Goal: Information Seeking & Learning: Learn about a topic

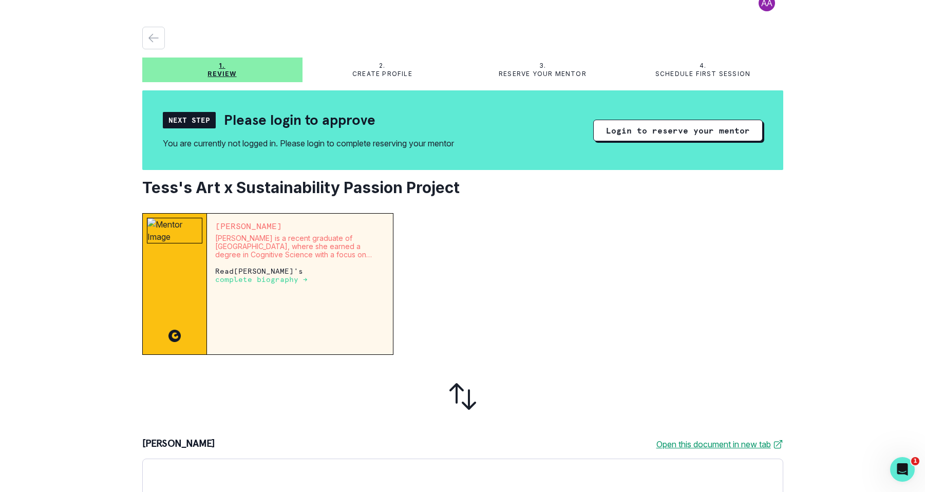
click at [308, 275] on p "complete biography →" at bounding box center [261, 279] width 92 height 8
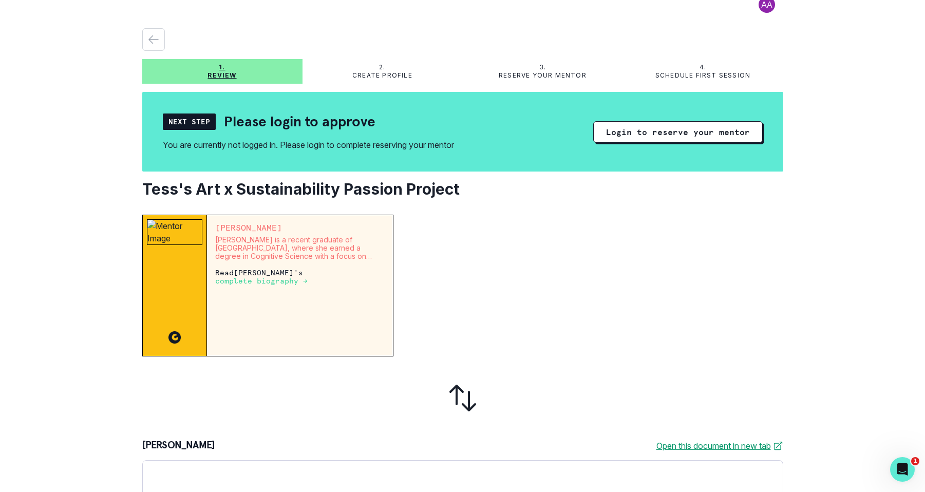
scroll to position [15, 0]
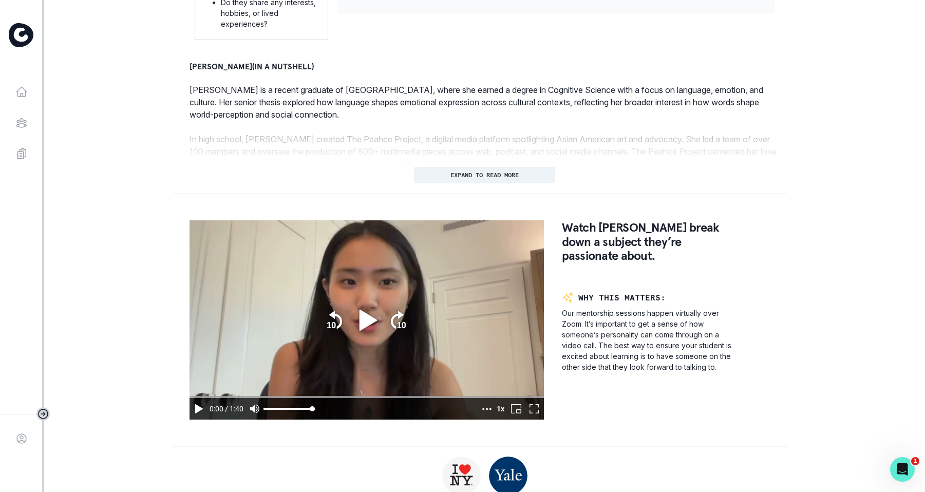
scroll to position [457, 0]
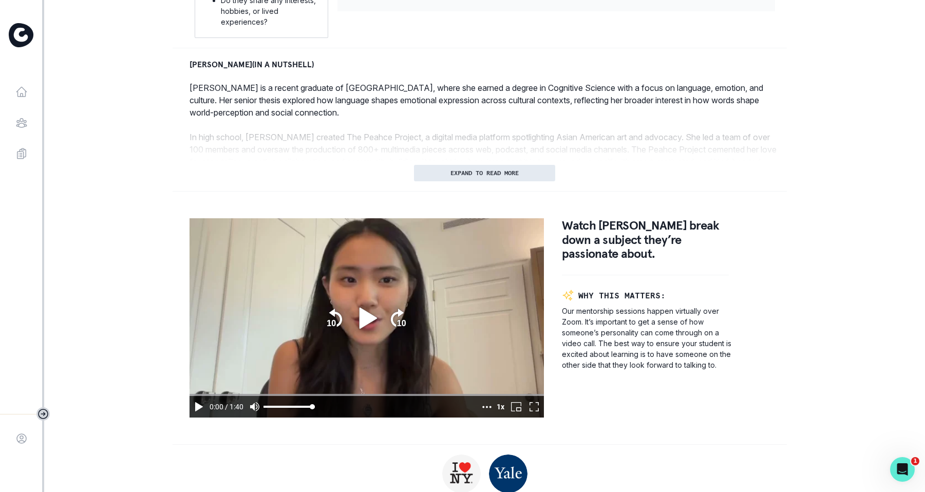
click at [486, 170] on p "EXPAND TO READ MORE" at bounding box center [484, 172] width 68 height 7
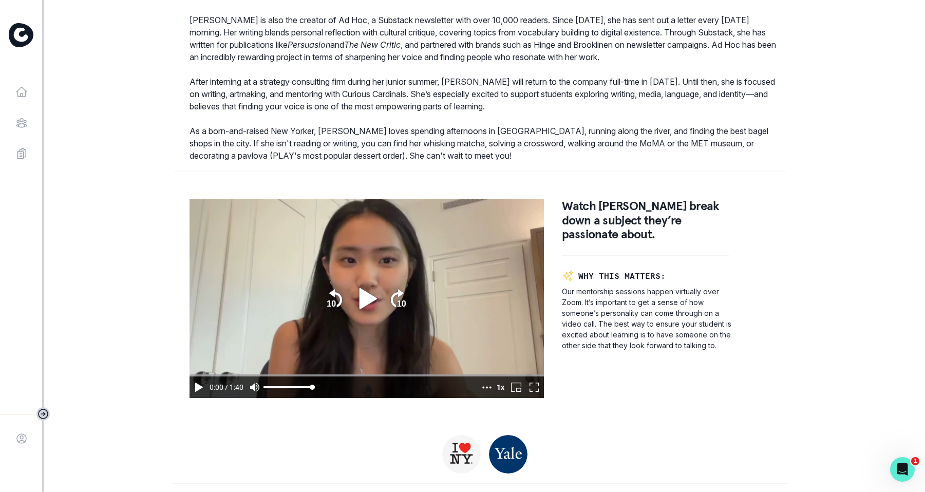
scroll to position [687, 0]
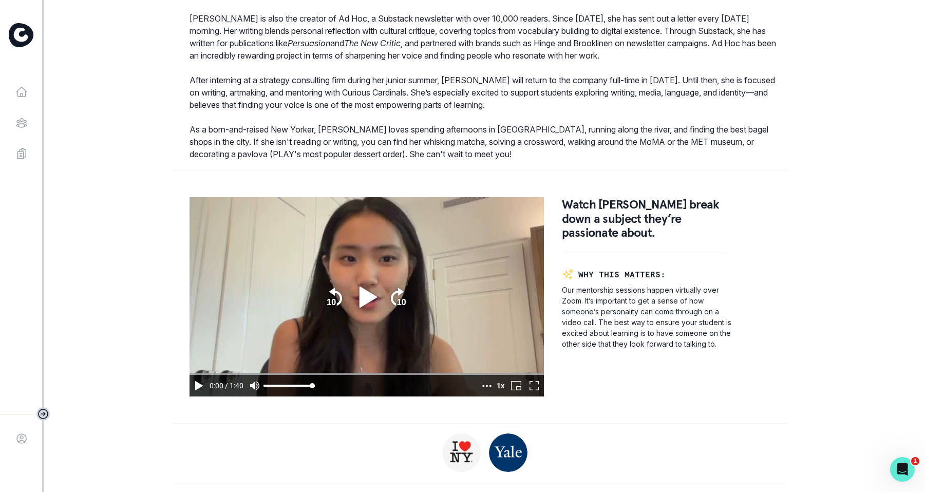
click at [369, 294] on icon "play" at bounding box center [367, 296] width 17 height 21
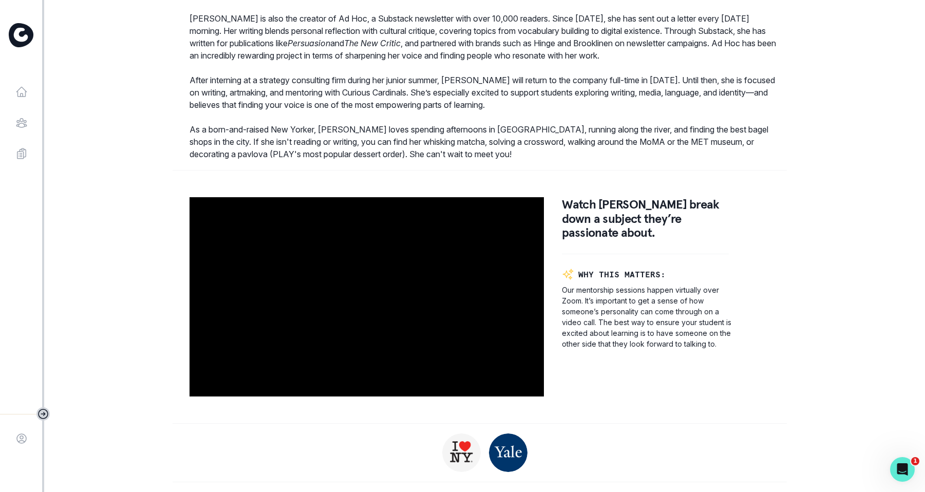
type input "100.714666"
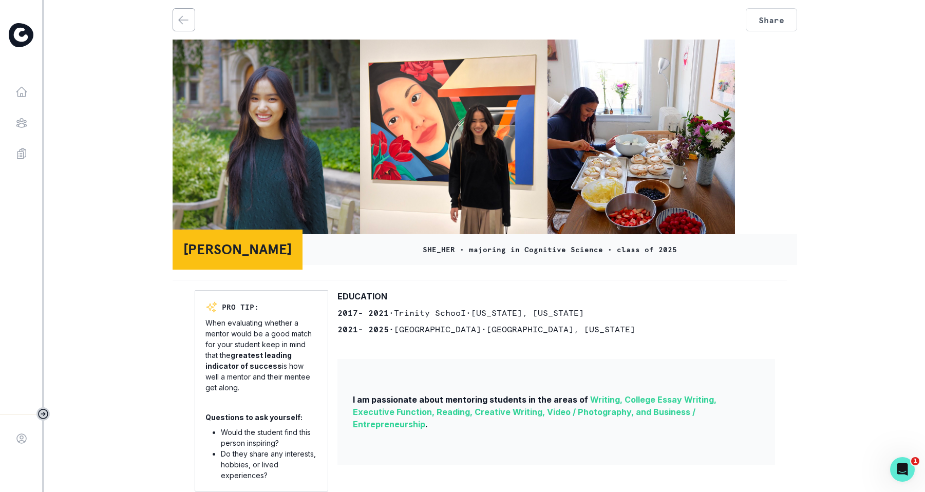
scroll to position [4, 0]
